Goal: Task Accomplishment & Management: Use online tool/utility

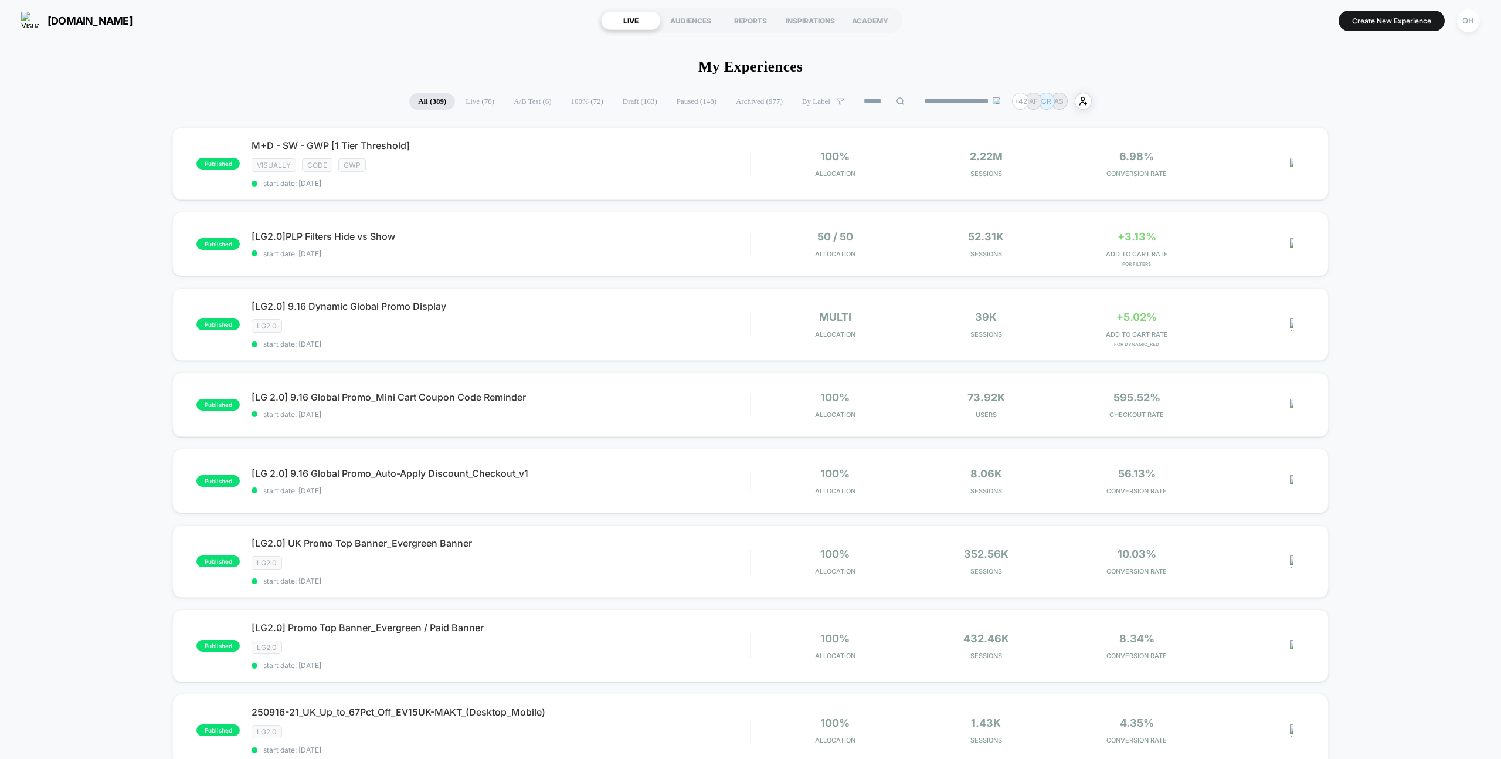
click at [1474, 16] on div "OH" at bounding box center [1468, 20] width 23 height 23
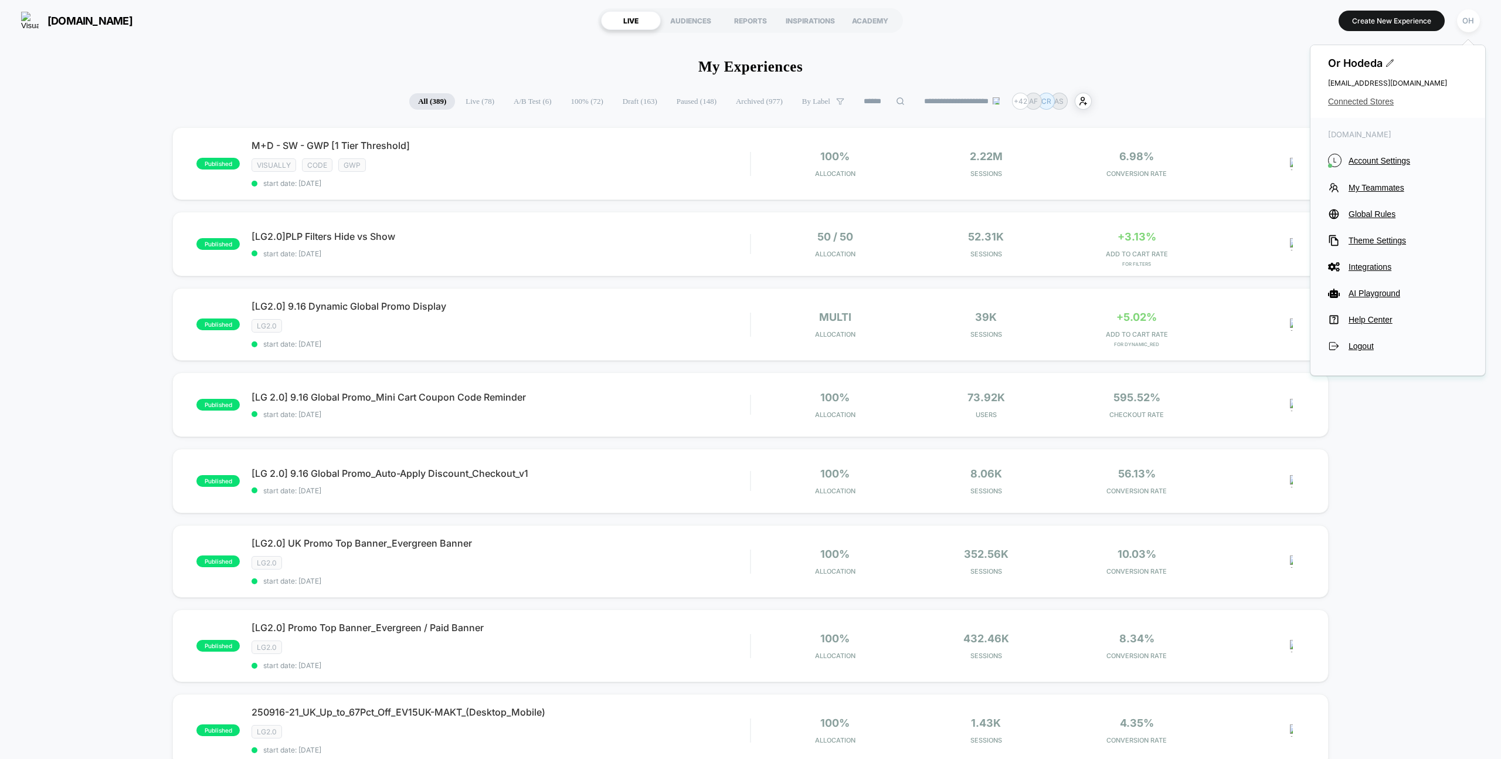
click at [1364, 101] on span "Connected Stores" at bounding box center [1398, 101] width 140 height 9
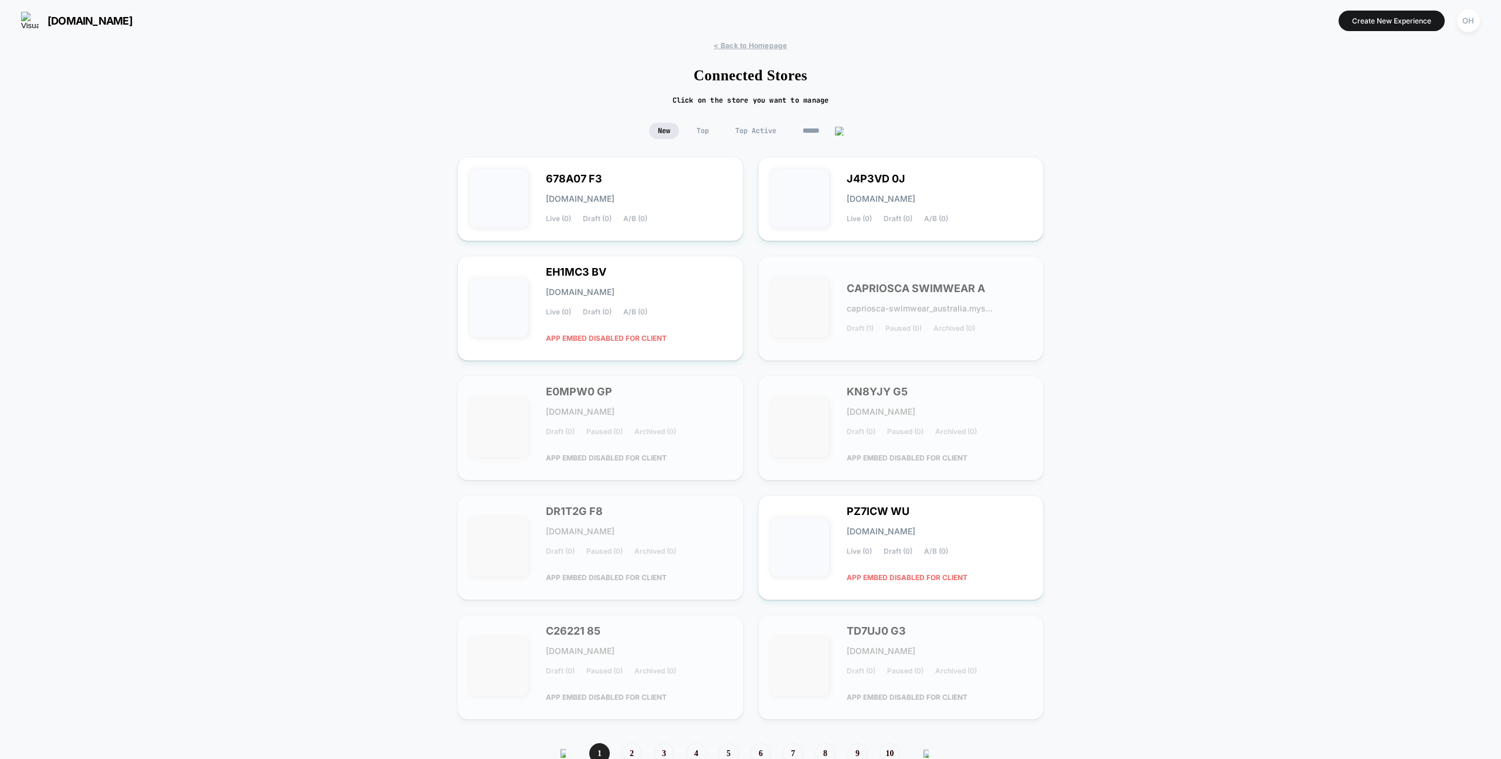
click at [819, 127] on input at bounding box center [823, 131] width 59 height 16
paste input "**********"
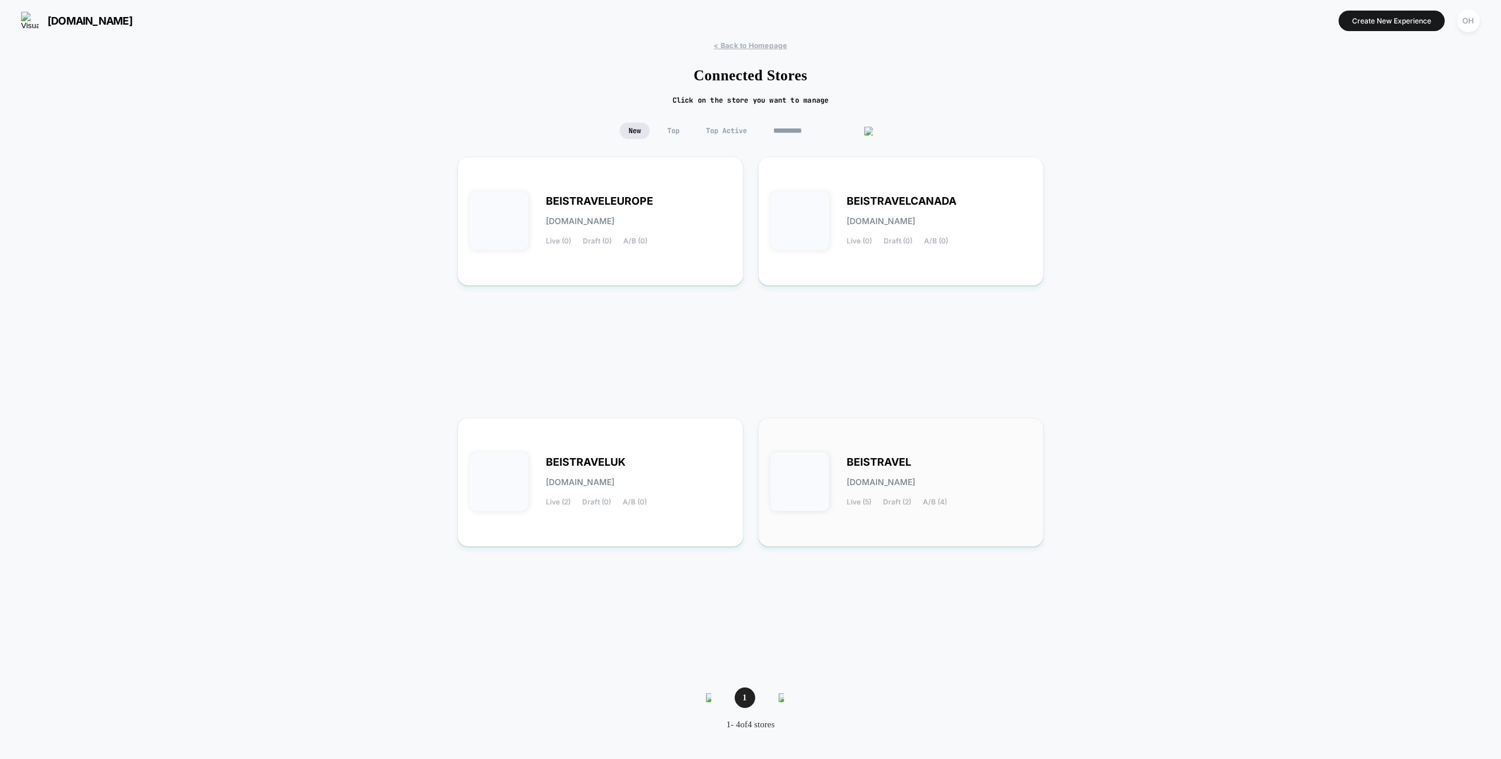
type input "**********"
click at [842, 447] on div "BEISTRAVEL [DOMAIN_NAME] Live (5) Draft (2) A/B (4)" at bounding box center [900, 482] width 261 height 104
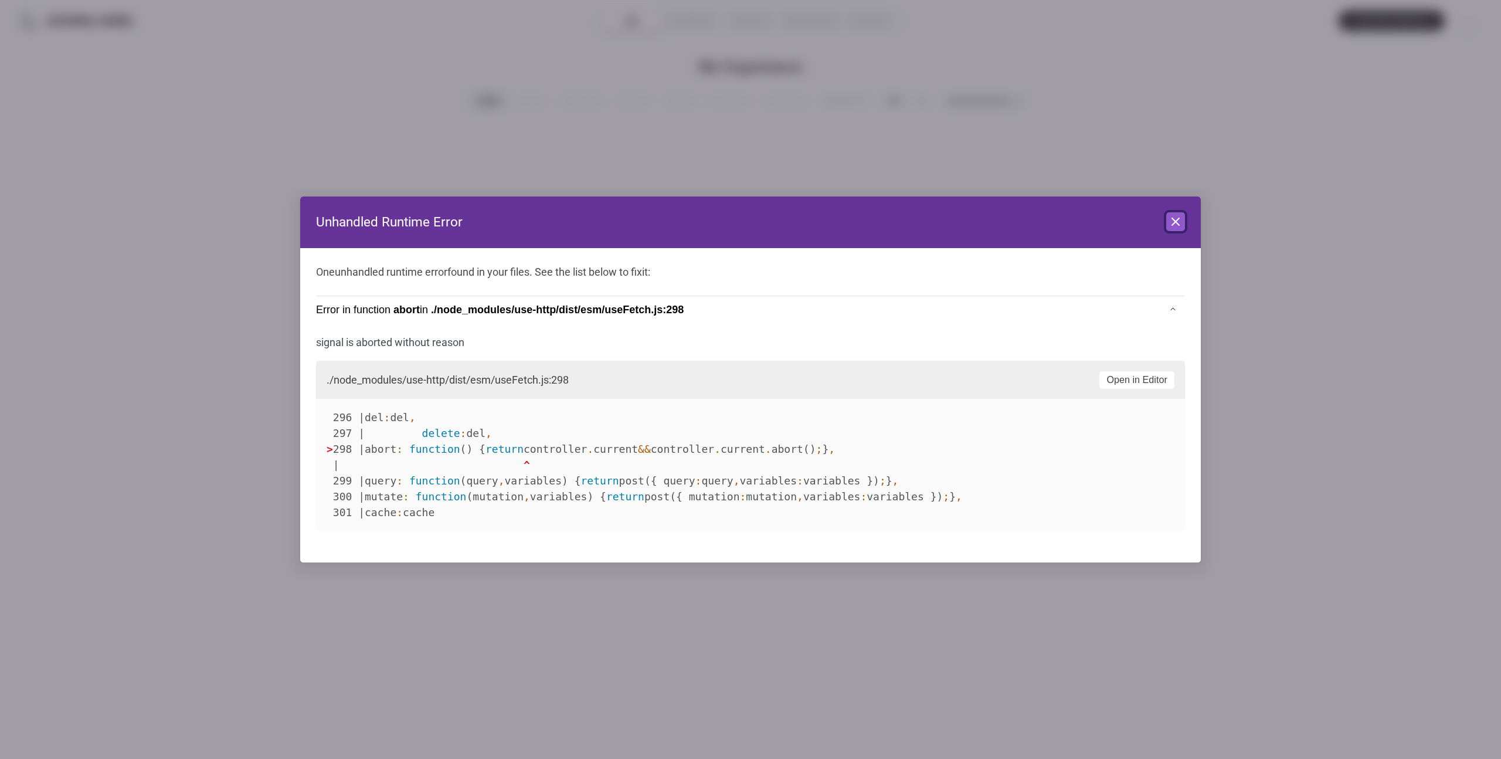
click at [1183, 218] on button "Close" at bounding box center [1175, 221] width 19 height 19
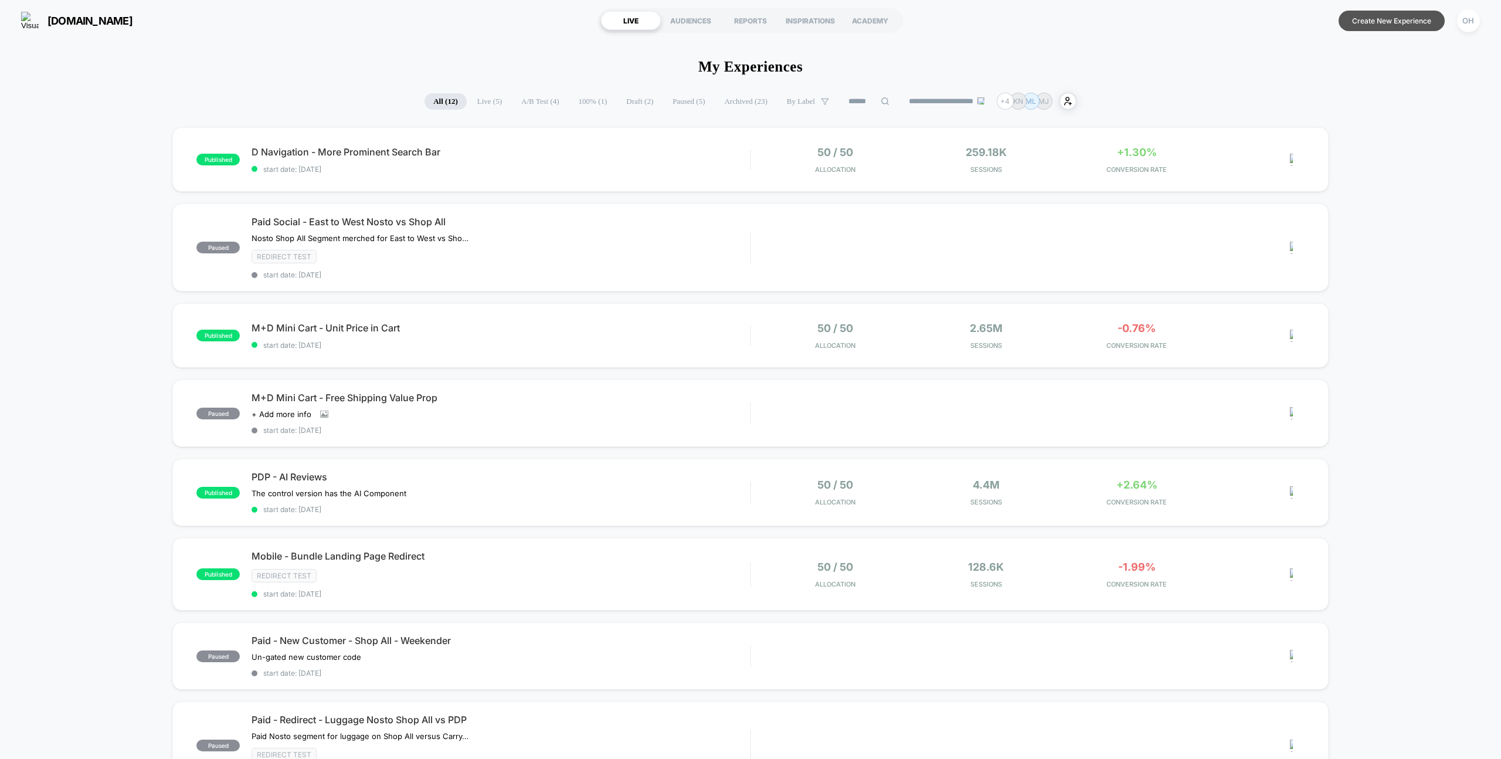
click at [1344, 28] on button "Create New Experience" at bounding box center [1391, 21] width 106 height 21
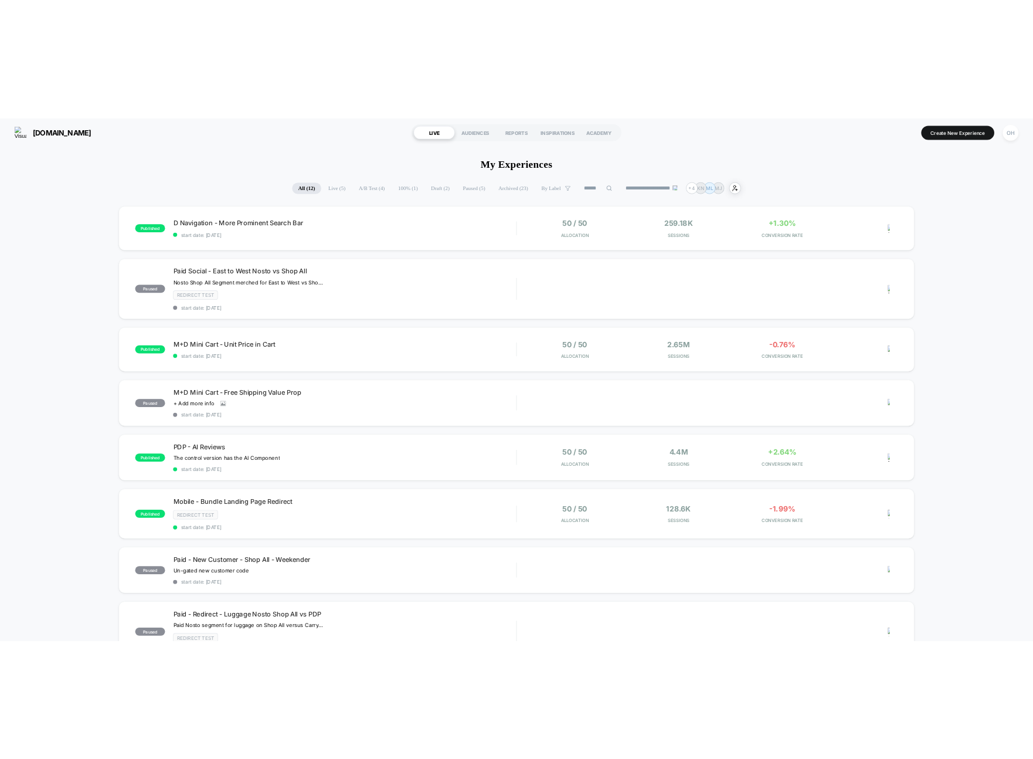
scroll to position [1, 0]
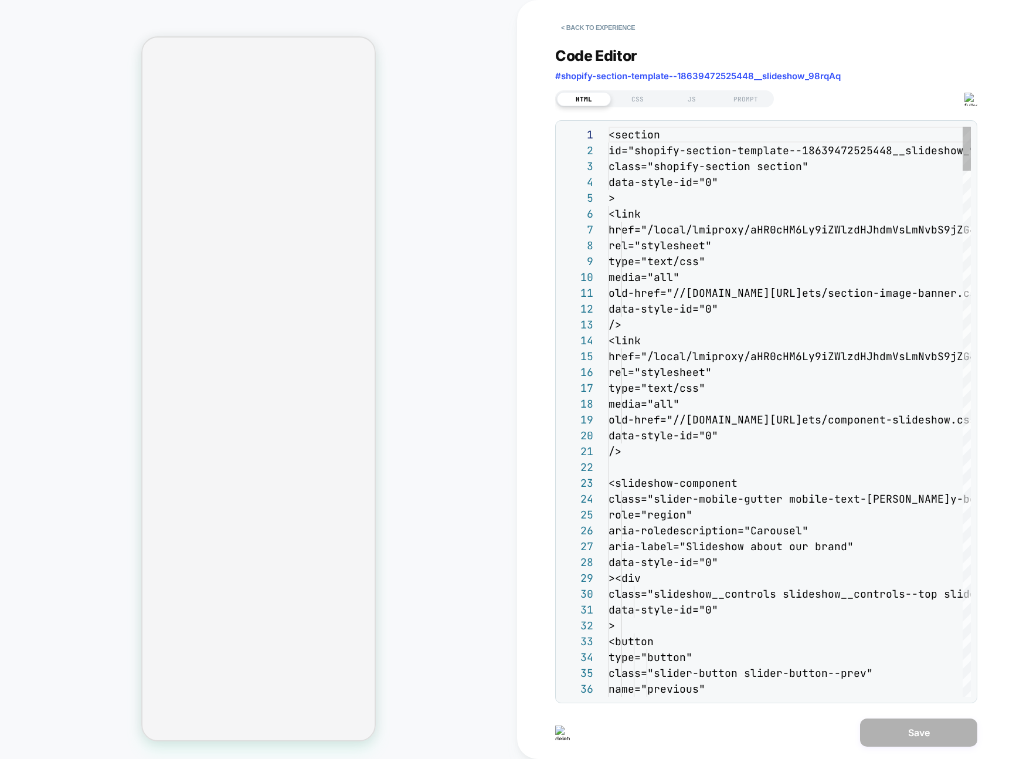
scroll to position [158, 0]
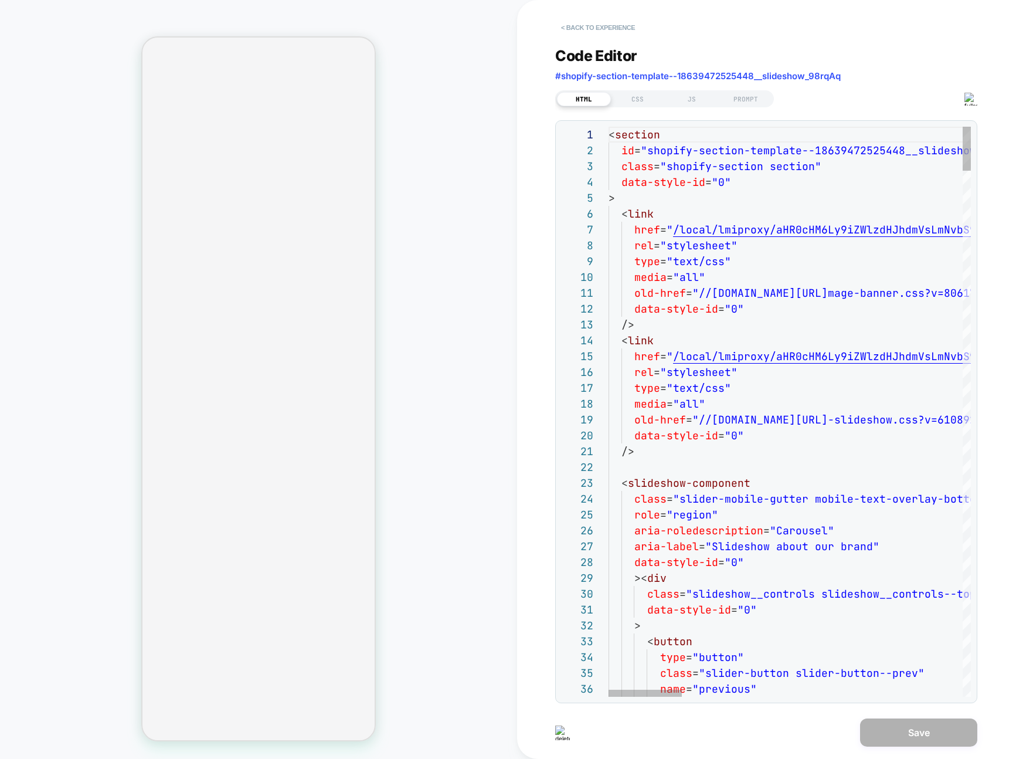
click at [596, 25] on button "< Back to experience" at bounding box center [598, 27] width 86 height 19
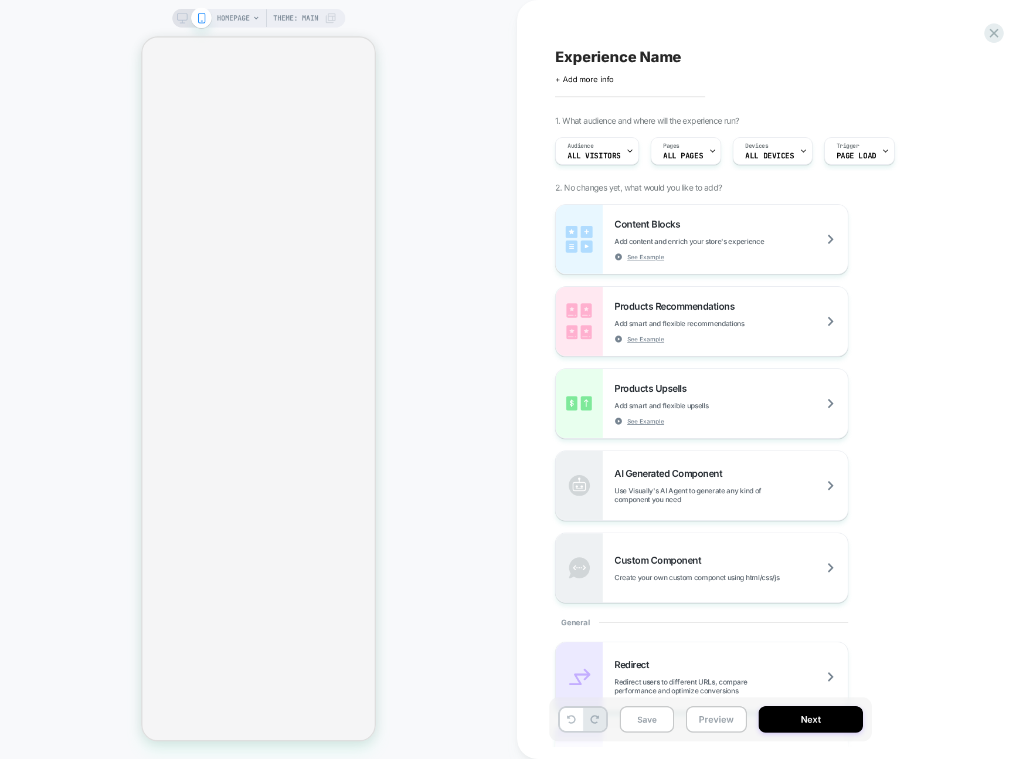
click at [426, 384] on div "HOMEPAGE Theme: MAIN" at bounding box center [258, 379] width 517 height 735
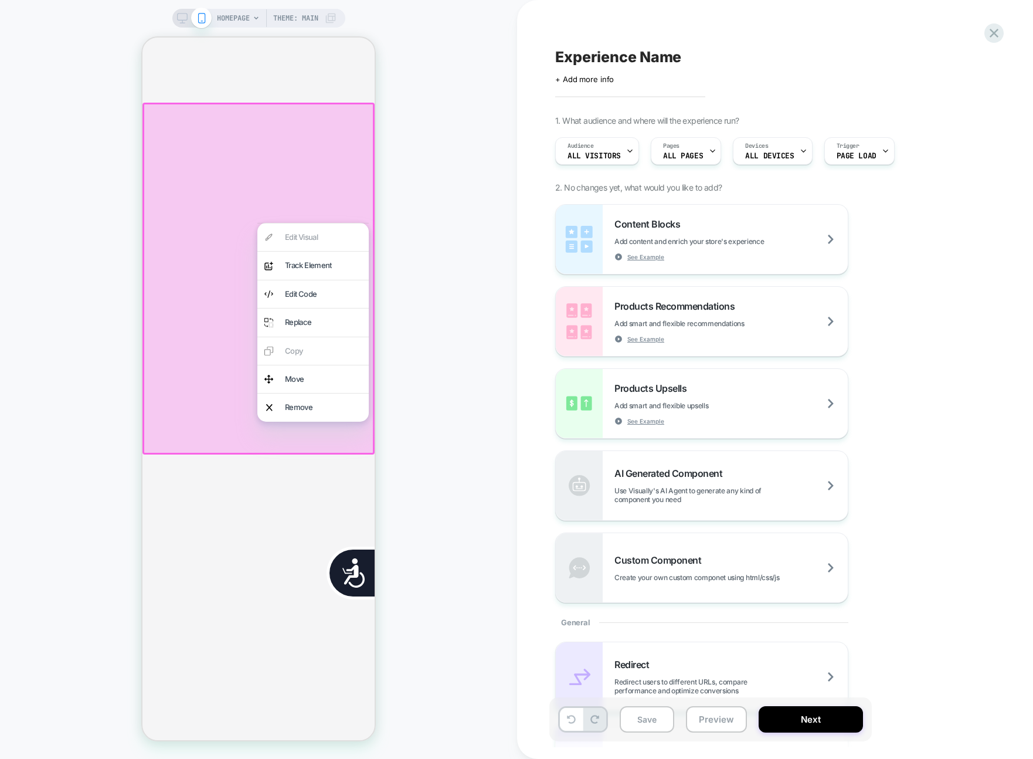
scroll to position [0, 232]
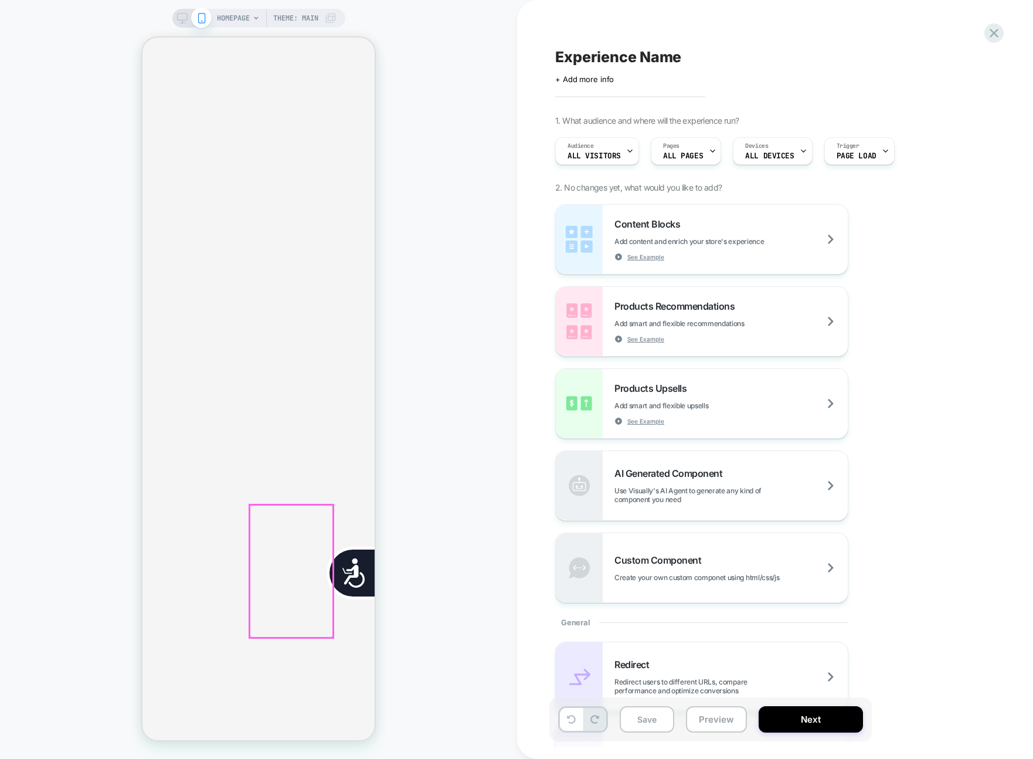
scroll to position [0, 0]
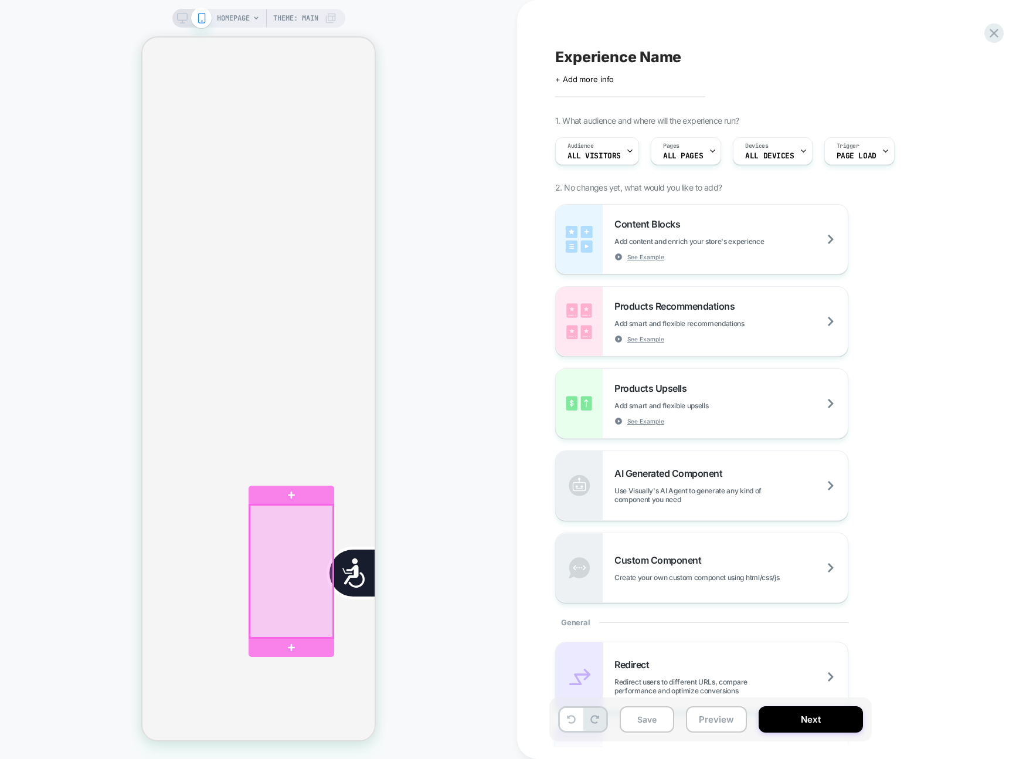
click at [312, 540] on div at bounding box center [291, 571] width 83 height 132
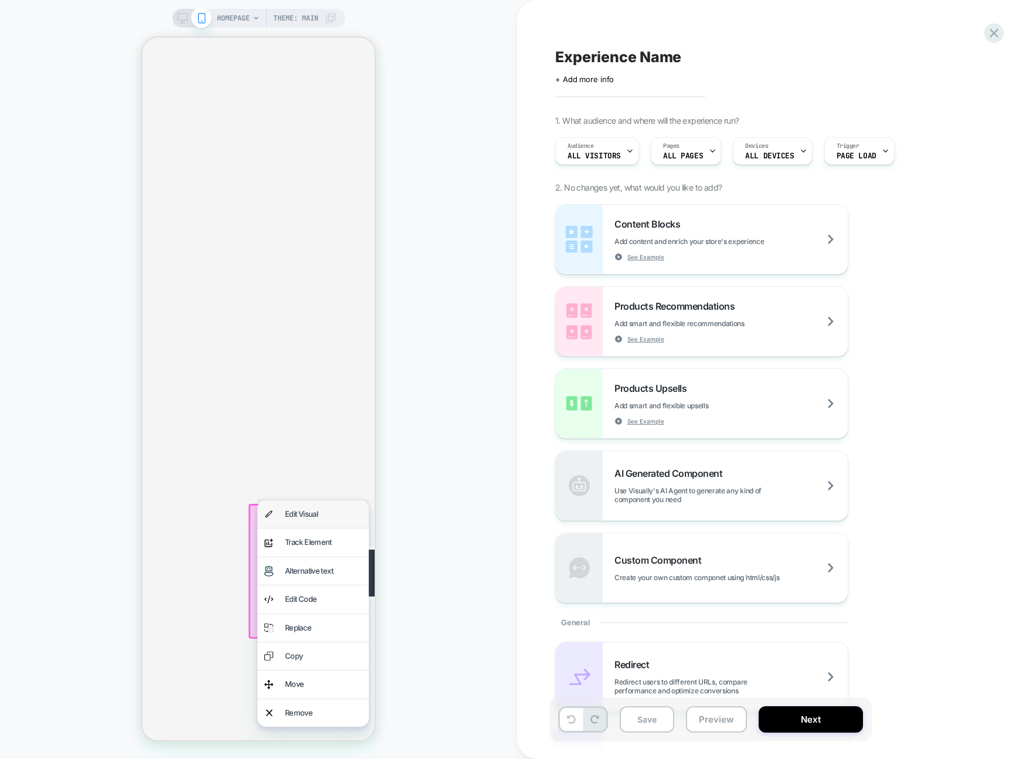
click at [335, 521] on div "Edit Visual" at bounding box center [312, 514] width 111 height 28
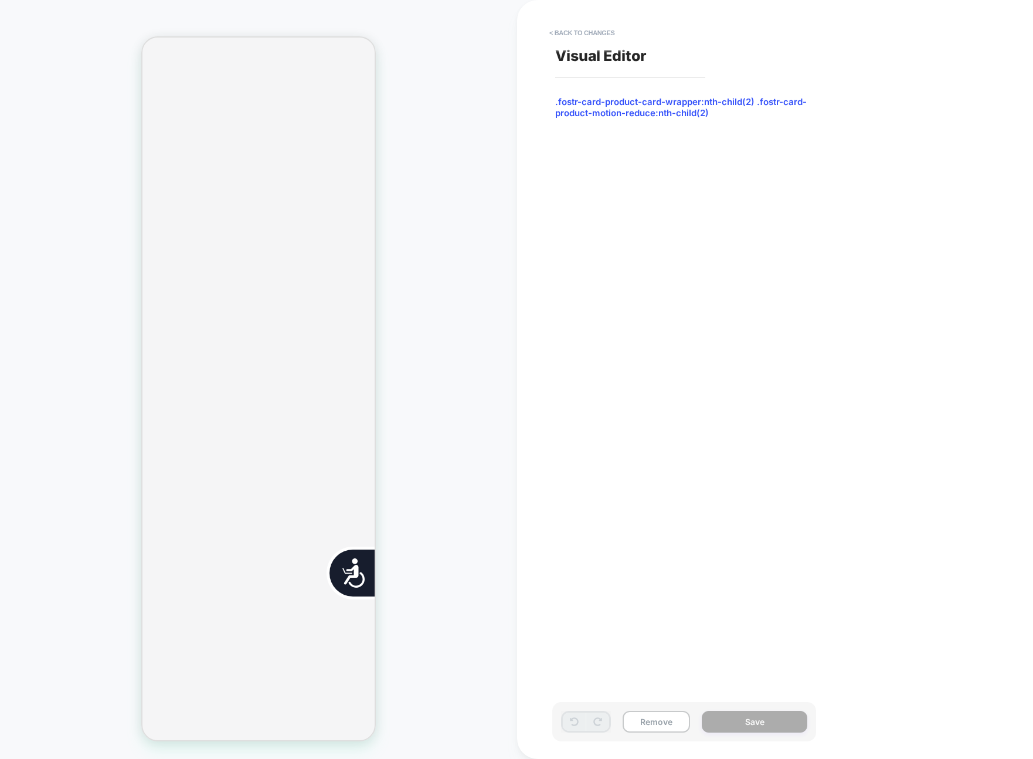
scroll to position [0, 474]
click at [577, 28] on button "< Back to changes" at bounding box center [581, 32] width 77 height 19
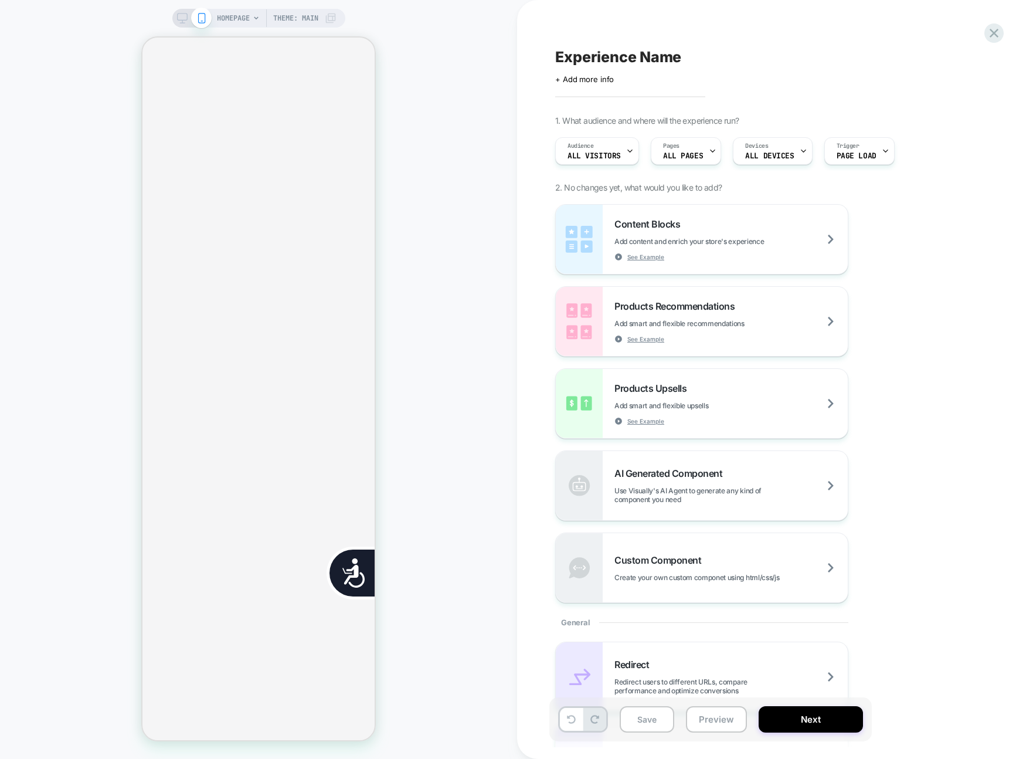
scroll to position [0, 0]
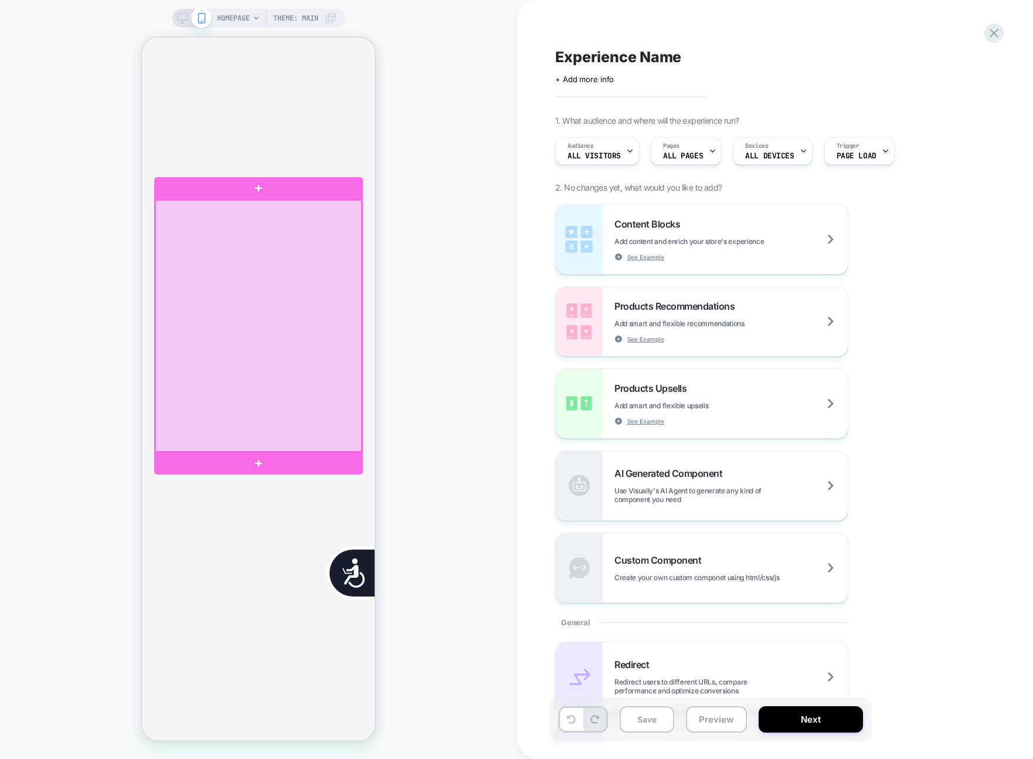
click at [338, 312] on div at bounding box center [258, 325] width 206 height 251
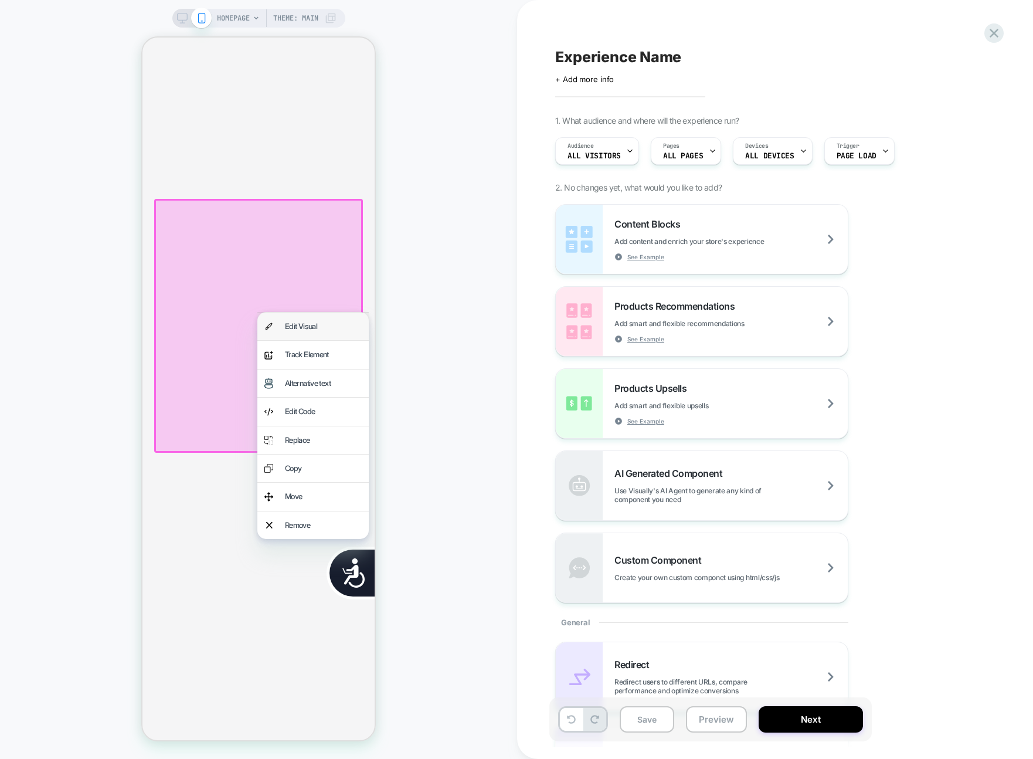
click at [335, 321] on div "Edit Visual" at bounding box center [323, 325] width 77 height 13
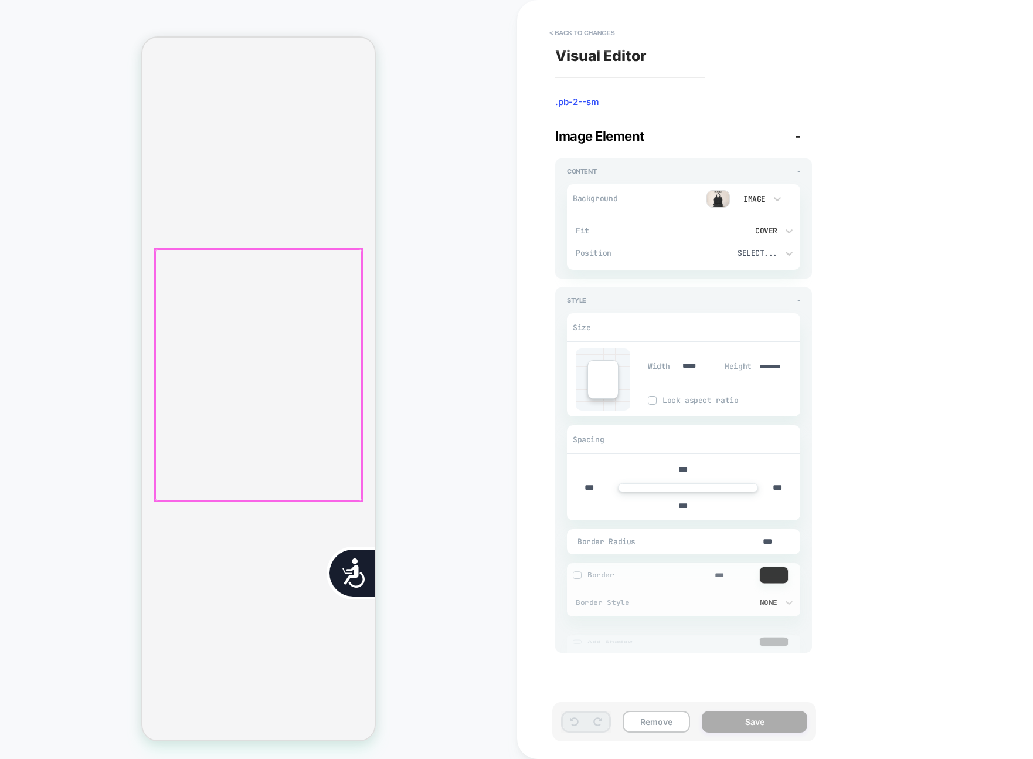
scroll to position [739, 0]
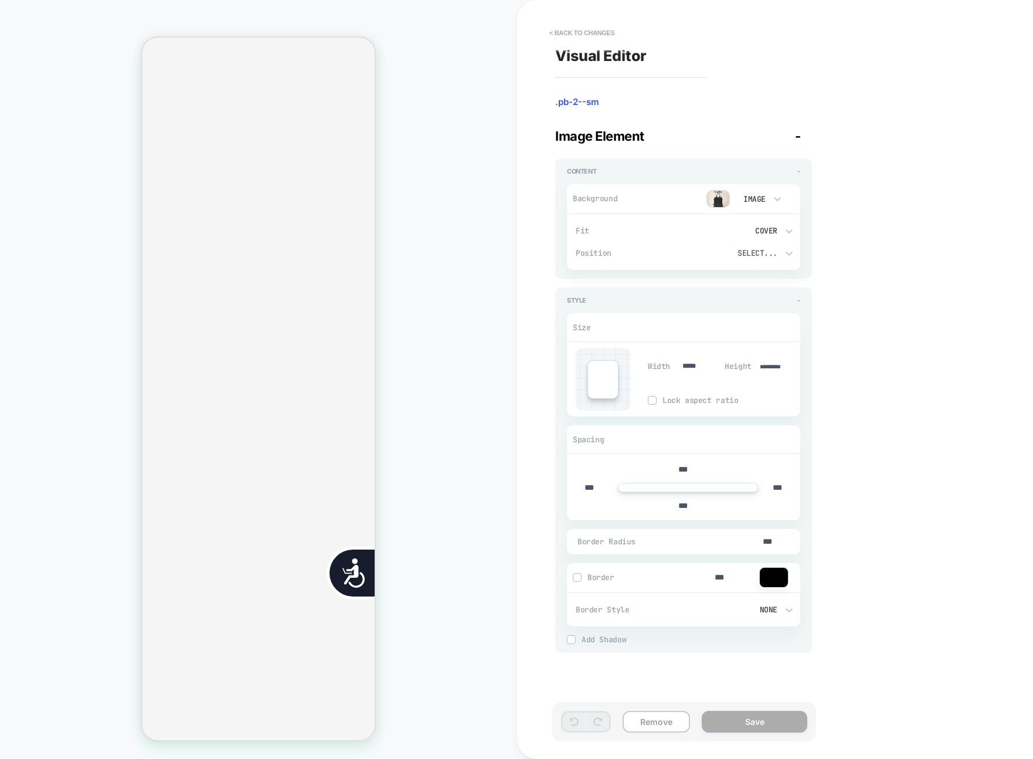
click at [724, 198] on img at bounding box center [717, 199] width 23 height 18
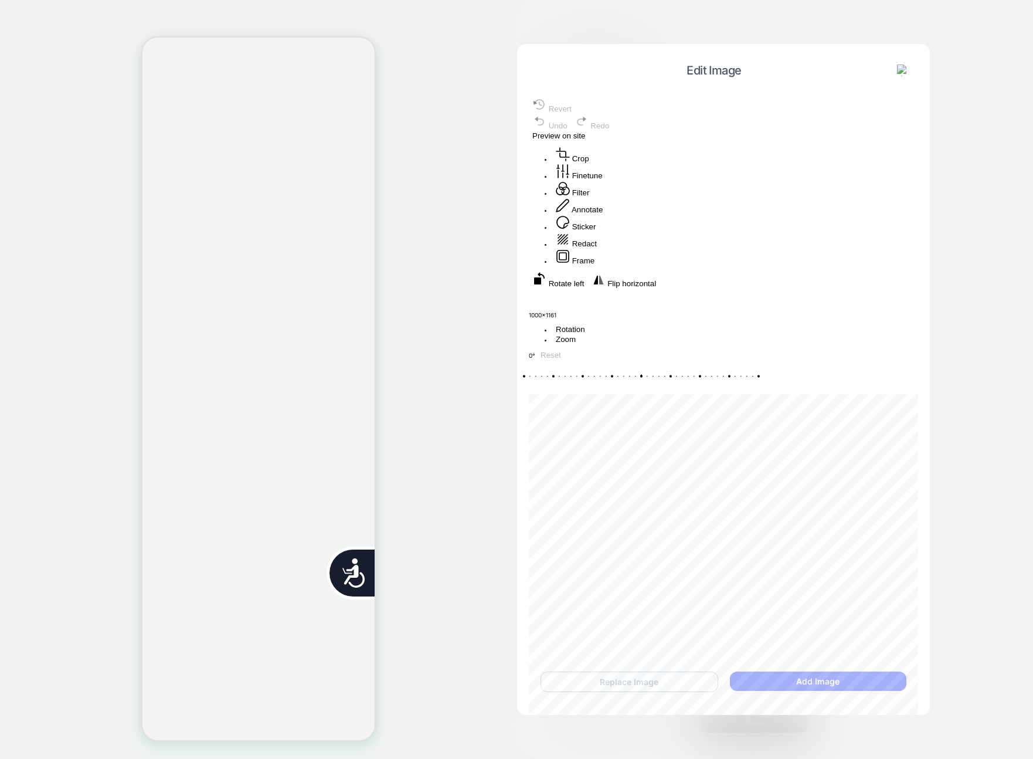
scroll to position [0, 232]
click at [683, 691] on div "Replace Image Add Image" at bounding box center [723, 681] width 389 height 44
click at [683, 686] on button "Replace Image" at bounding box center [629, 681] width 178 height 21
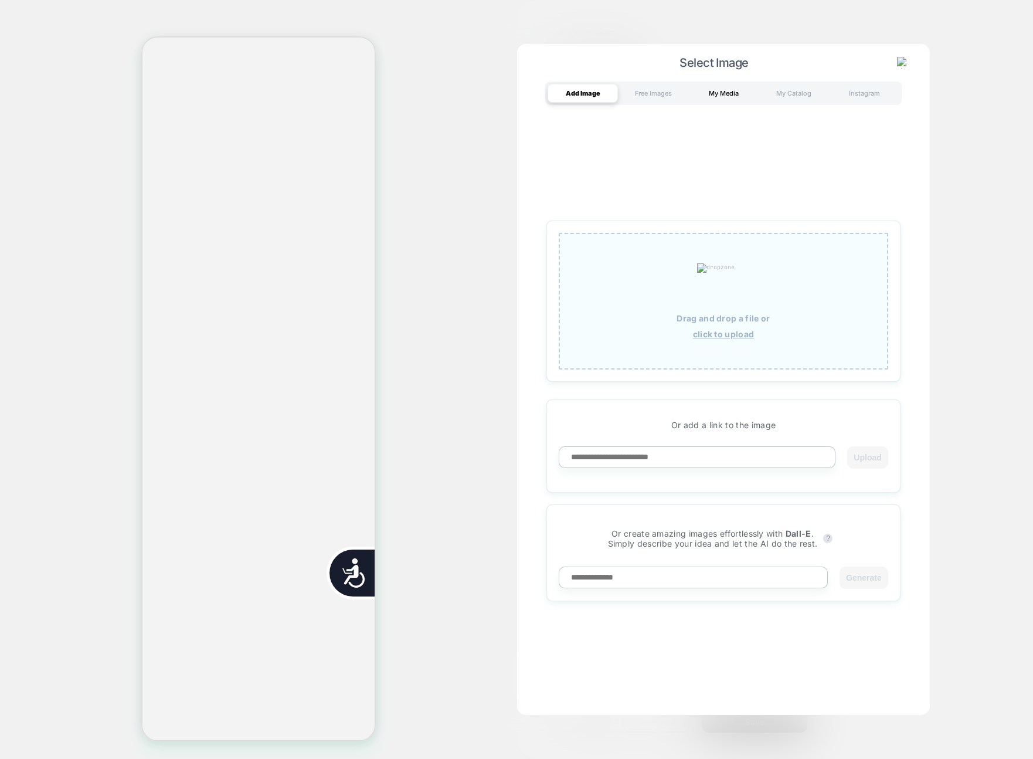
click at [731, 87] on div "My Media" at bounding box center [723, 93] width 70 height 19
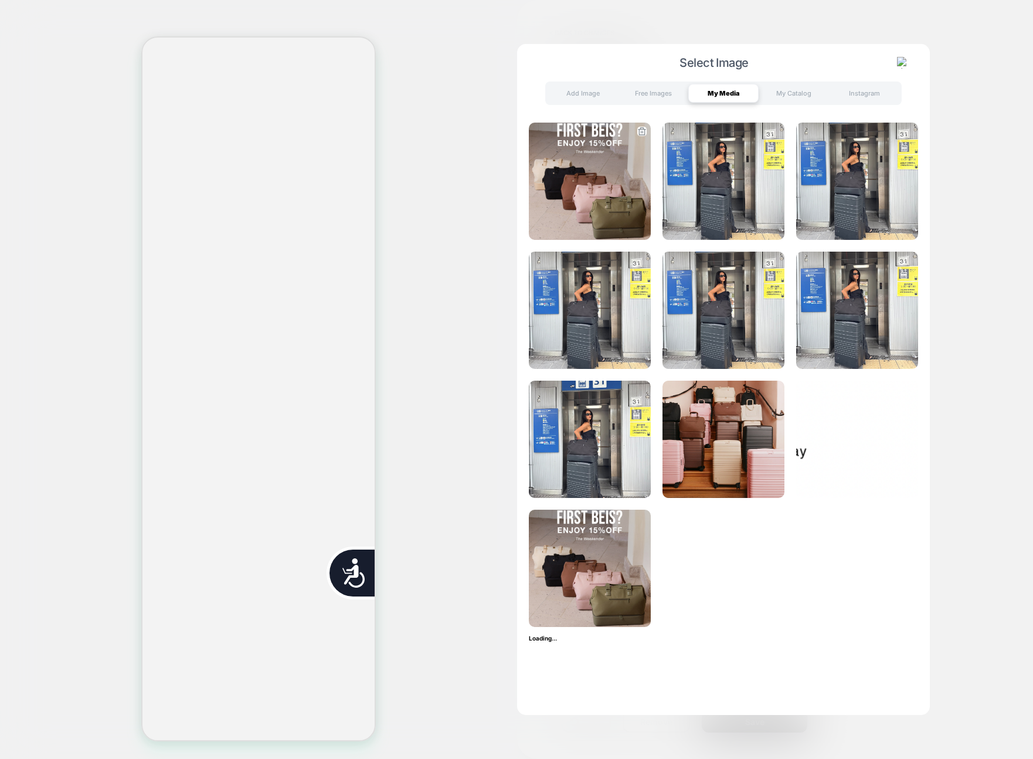
click at [617, 165] on img at bounding box center [590, 181] width 122 height 117
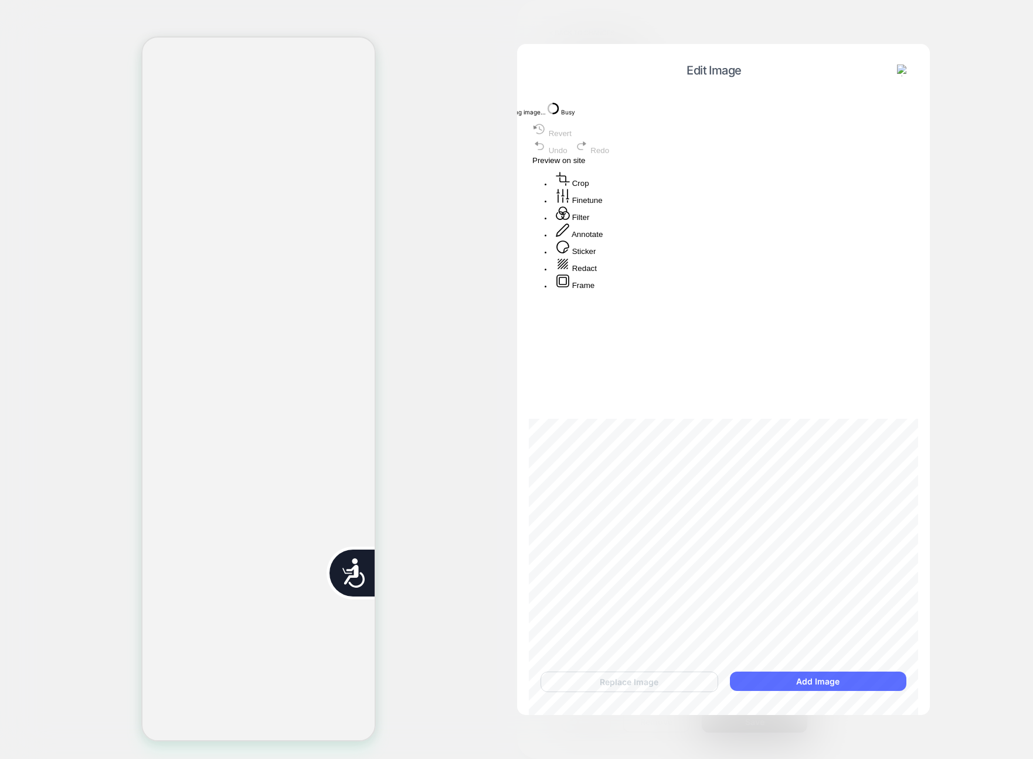
scroll to position [0, 0]
click at [831, 683] on button "Add Image" at bounding box center [818, 680] width 176 height 19
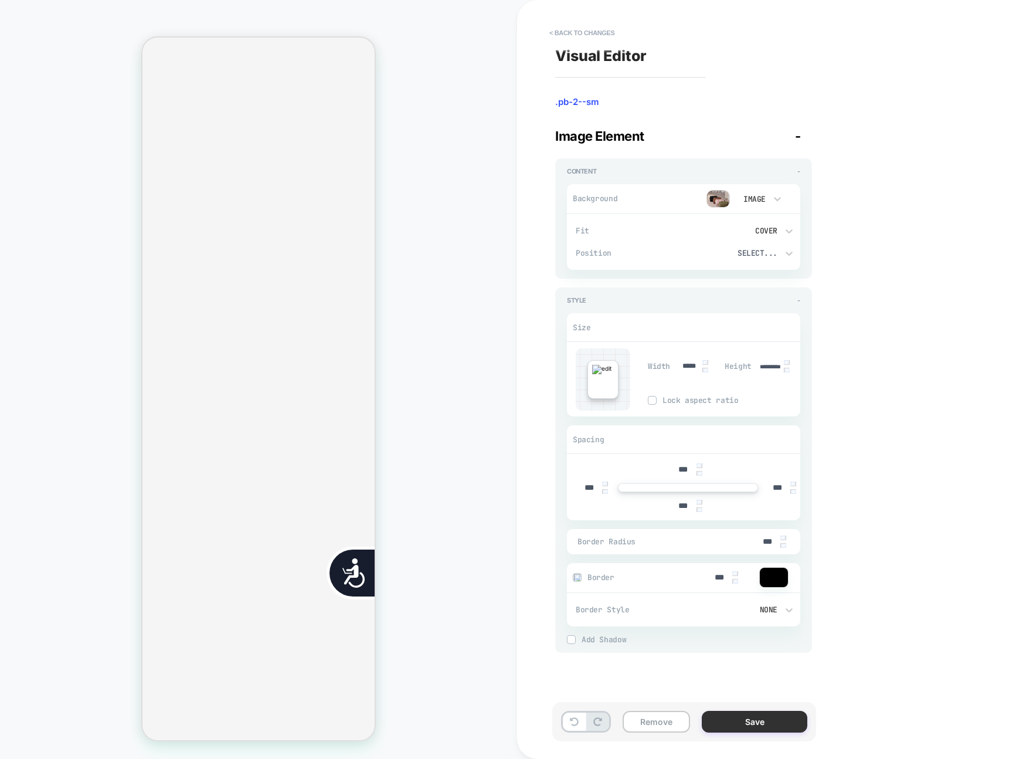
click at [726, 725] on button "Save" at bounding box center [755, 721] width 106 height 22
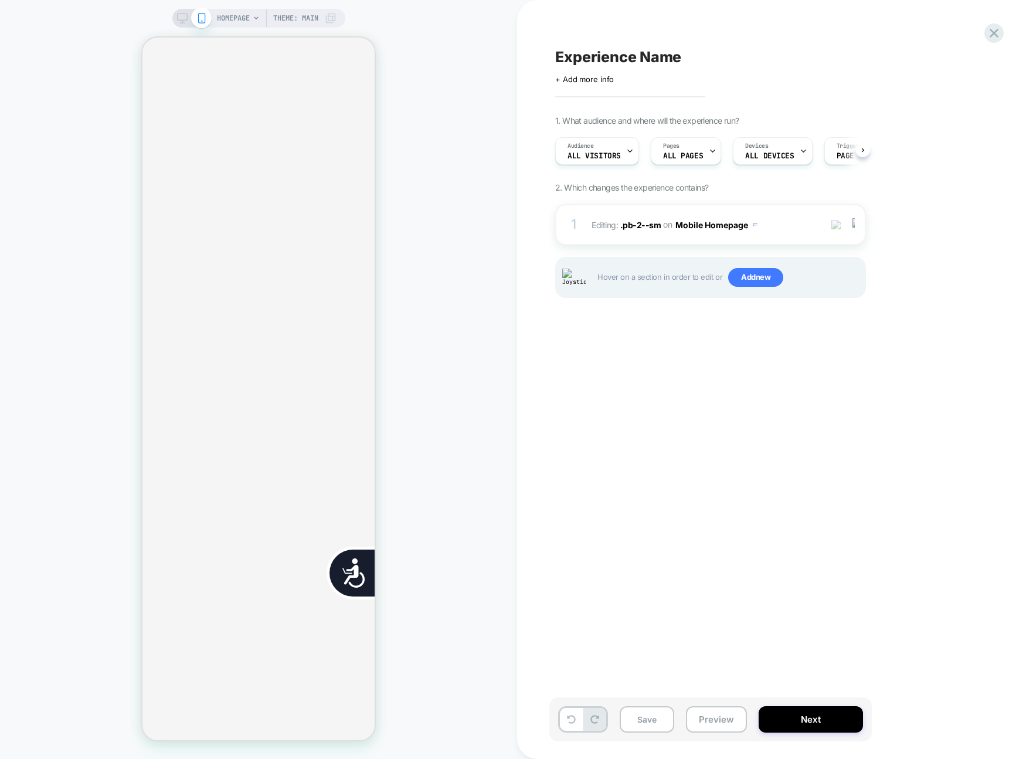
scroll to position [0, 1]
click at [858, 220] on div at bounding box center [855, 224] width 19 height 13
click at [823, 442] on div "Experience Name Click to edit experience details + Add more info 1. What audien…" at bounding box center [769, 379] width 440 height 735
